Goal: Check status

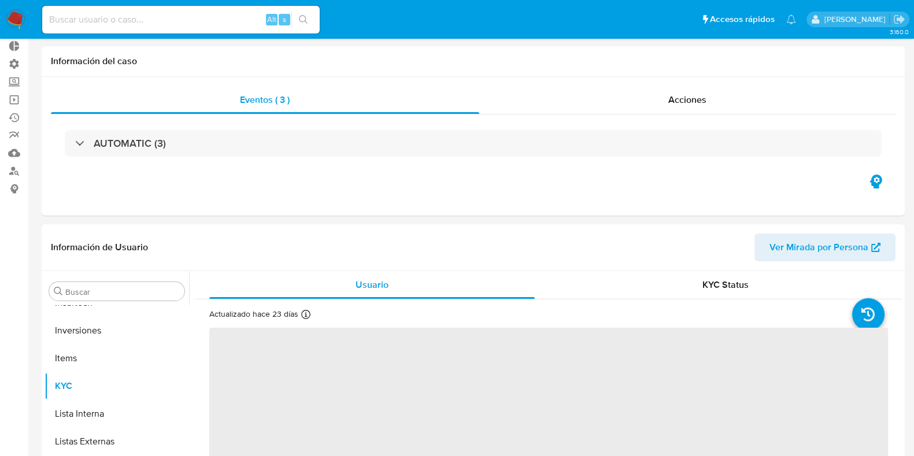
scroll to position [144, 0]
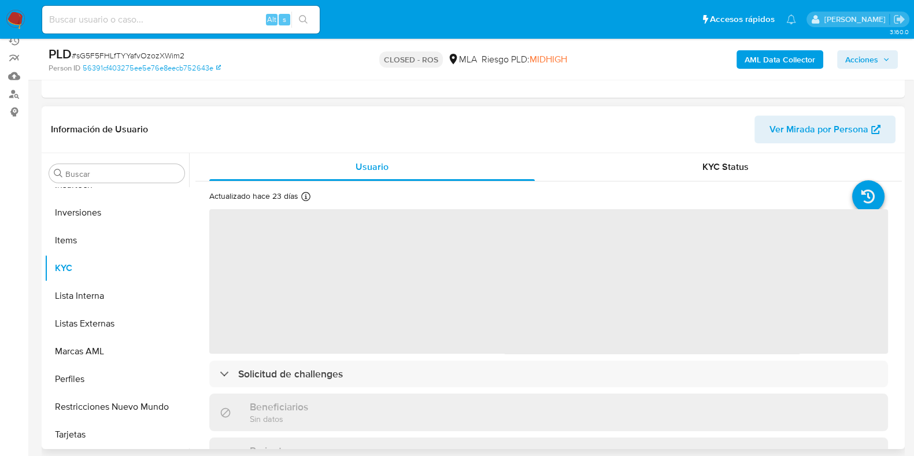
select select "10"
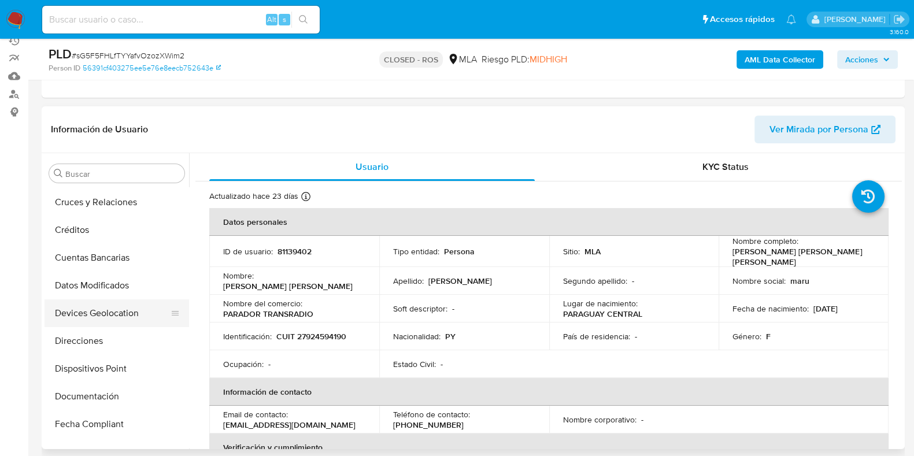
scroll to position [0, 0]
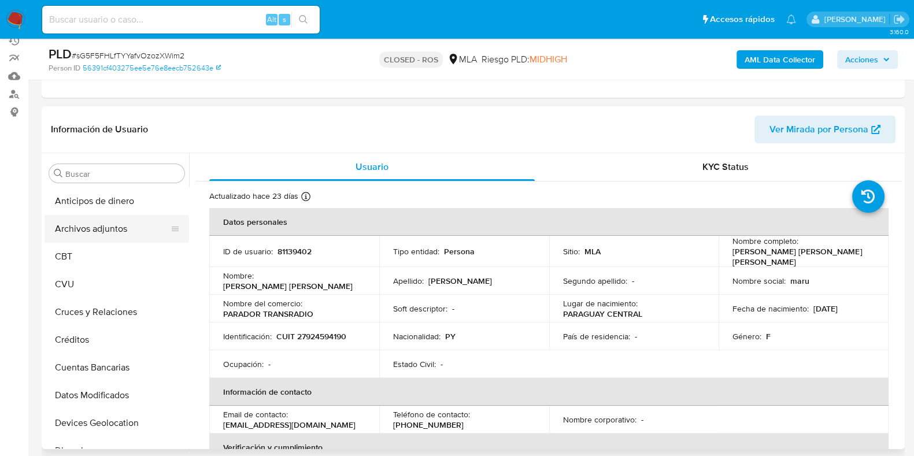
click at [110, 225] on button "Archivos adjuntos" at bounding box center [112, 229] width 135 height 28
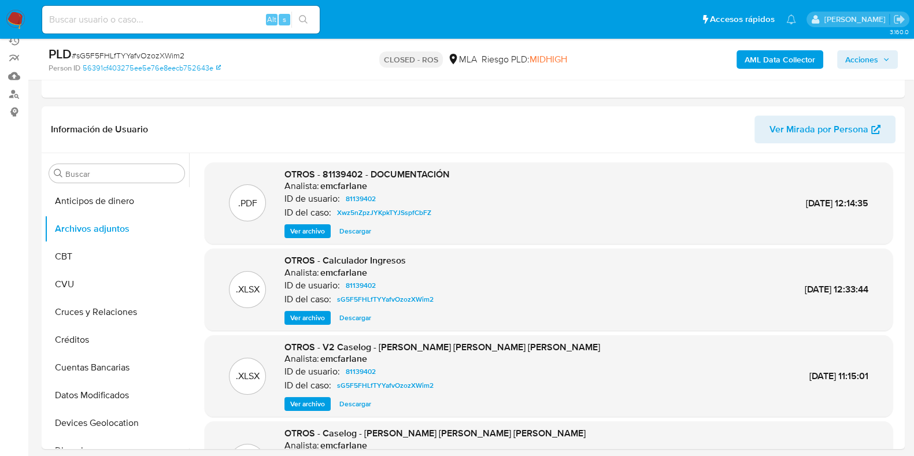
click at [309, 407] on span "Ver archivo" at bounding box center [307, 405] width 35 height 12
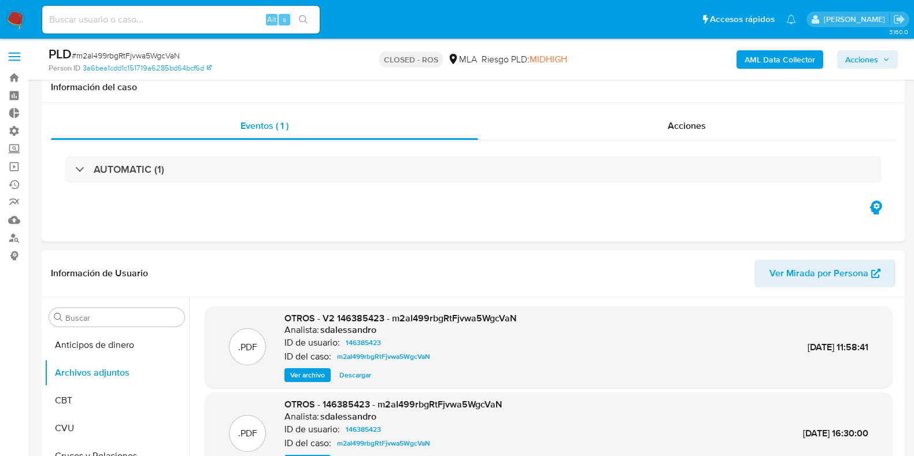
select select "10"
